Goal: Ask a question

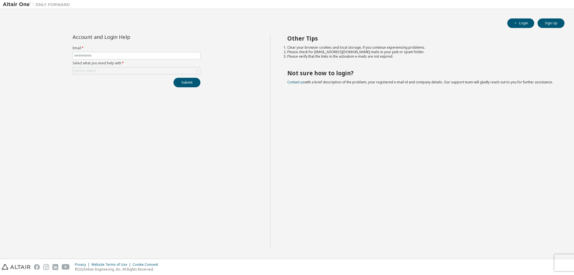
drag, startPoint x: 466, startPoint y: 98, endPoint x: 481, endPoint y: 69, distance: 32.3
click at [467, 94] on div "Other Tips Clear your browser cookies and local storage, if you continue experi…" at bounding box center [420, 142] width 301 height 215
click at [162, 60] on form "Email * Select what you need help with * Click to select" at bounding box center [137, 60] width 128 height 29
click at [165, 57] on input "text" at bounding box center [136, 56] width 125 height 4
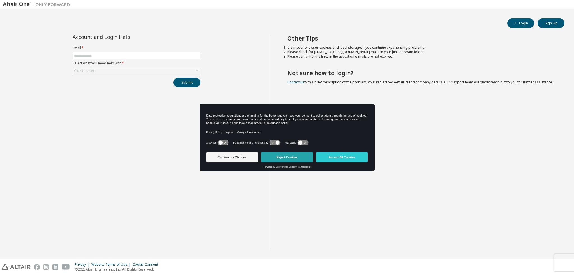
click at [278, 159] on button "Reject Cookies" at bounding box center [287, 157] width 52 height 10
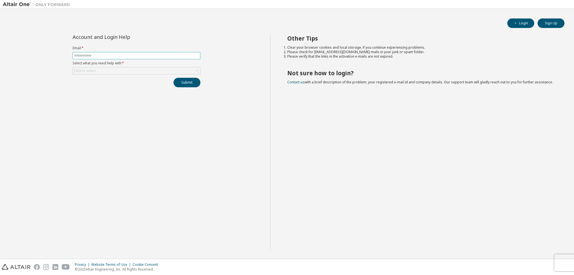
drag, startPoint x: 98, startPoint y: 50, endPoint x: 101, endPoint y: 57, distance: 7.9
click at [98, 51] on form "Email * Select what you need help with * Click to select" at bounding box center [137, 60] width 128 height 29
click at [101, 57] on input "text" at bounding box center [136, 56] width 125 height 4
type input "**********"
click at [173, 78] on button "Submit" at bounding box center [186, 83] width 27 height 10
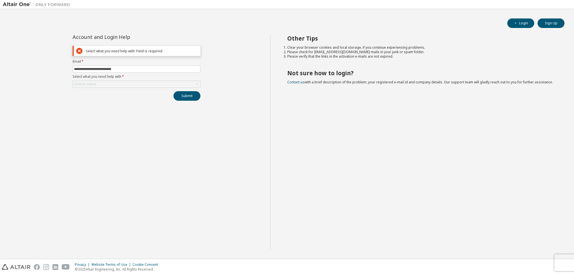
click at [150, 147] on div "**********" at bounding box center [136, 142] width 267 height 215
click at [113, 81] on div "Click to select" at bounding box center [136, 84] width 127 height 7
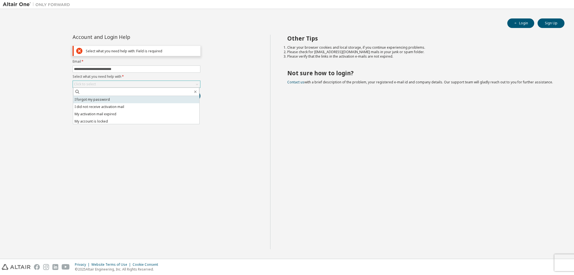
click at [110, 99] on li "I forgot my password" at bounding box center [136, 99] width 126 height 7
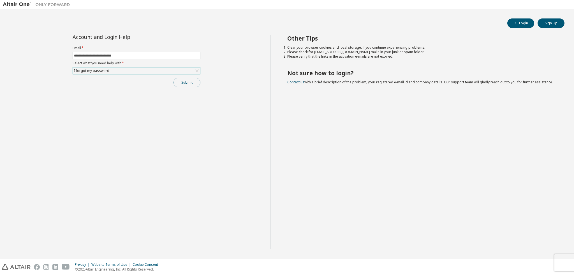
click at [187, 84] on button "Submit" at bounding box center [186, 83] width 27 height 10
